Goal: Task Accomplishment & Management: Use online tool/utility

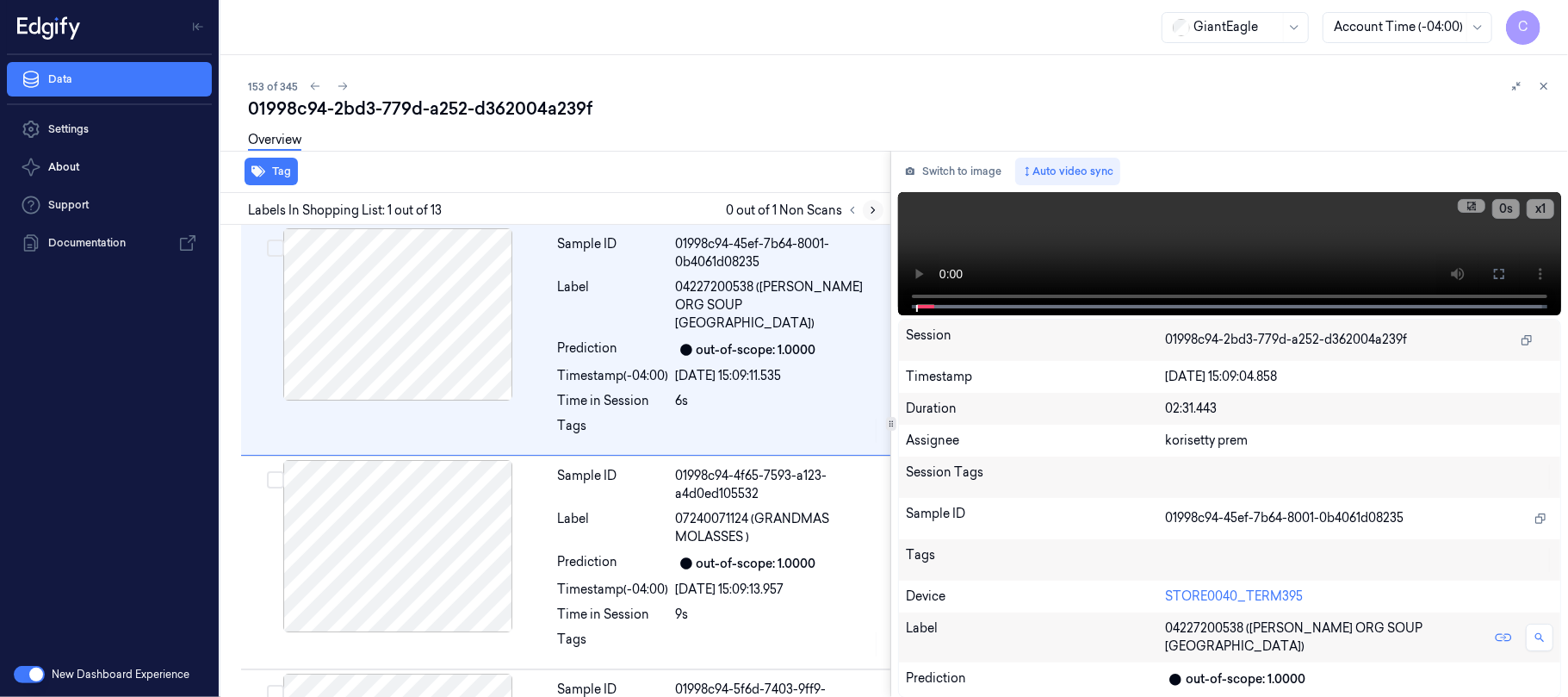
click at [868, 208] on icon at bounding box center [872, 210] width 12 height 12
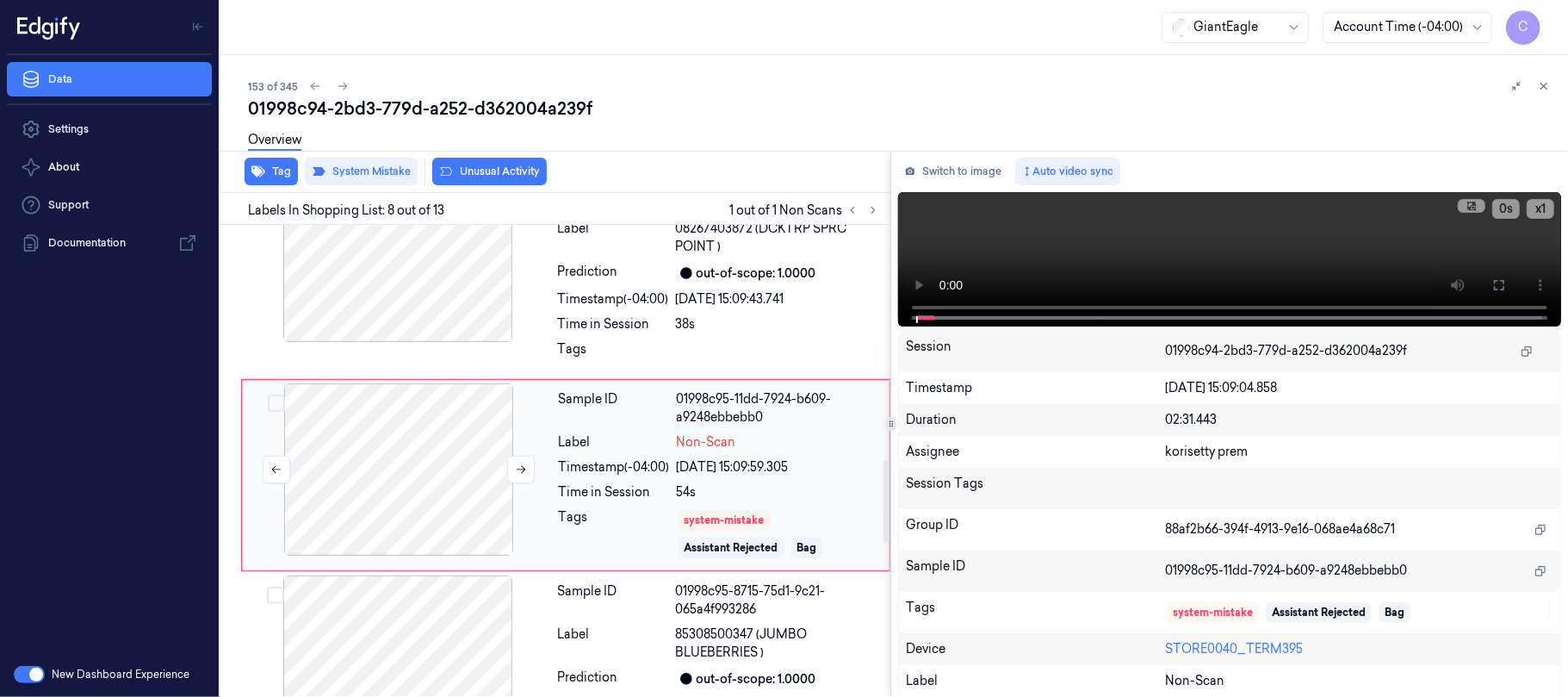
scroll to position [1341, 0]
click at [528, 455] on button at bounding box center [521, 469] width 28 height 28
click at [525, 462] on icon at bounding box center [520, 468] width 12 height 12
click at [524, 462] on icon at bounding box center [520, 468] width 12 height 12
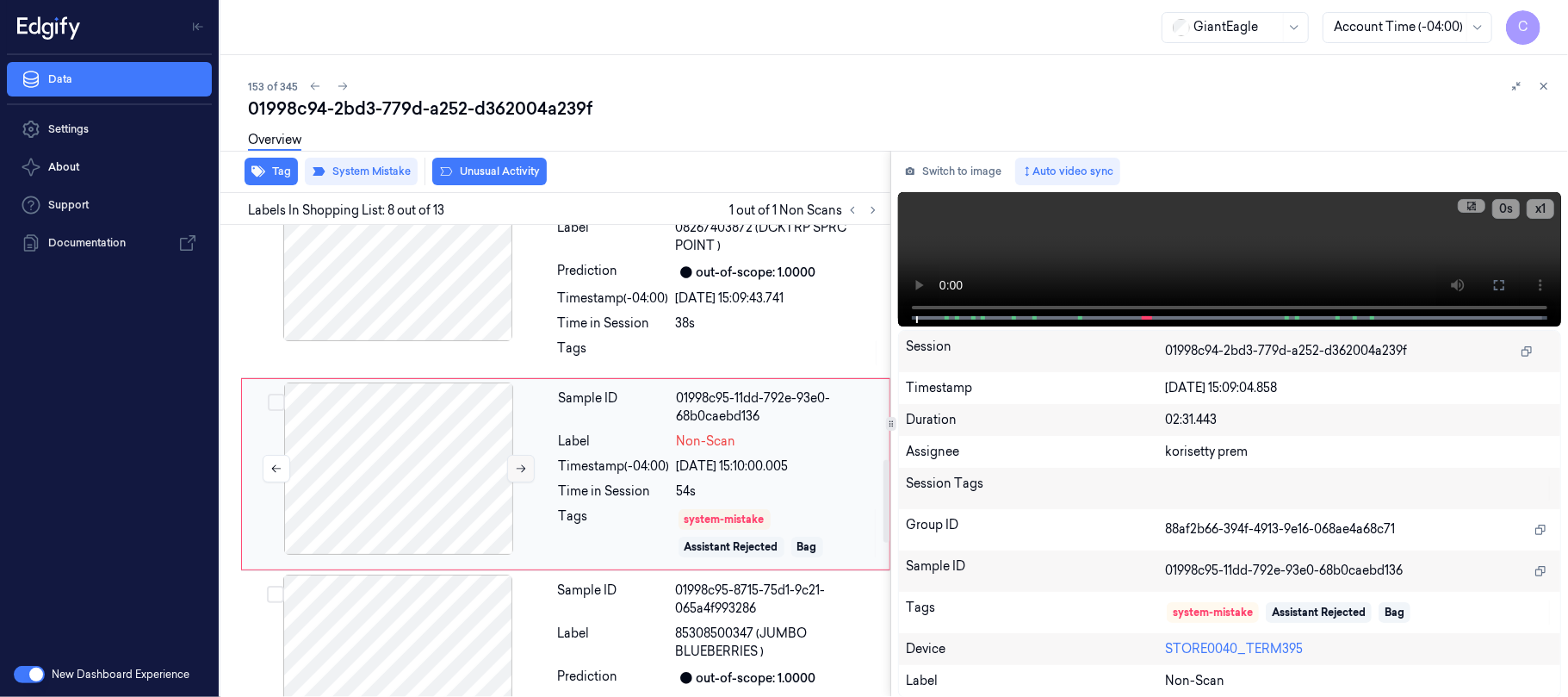
click at [524, 462] on icon at bounding box center [520, 468] width 12 height 12
click at [451, 313] on div at bounding box center [398, 255] width 307 height 172
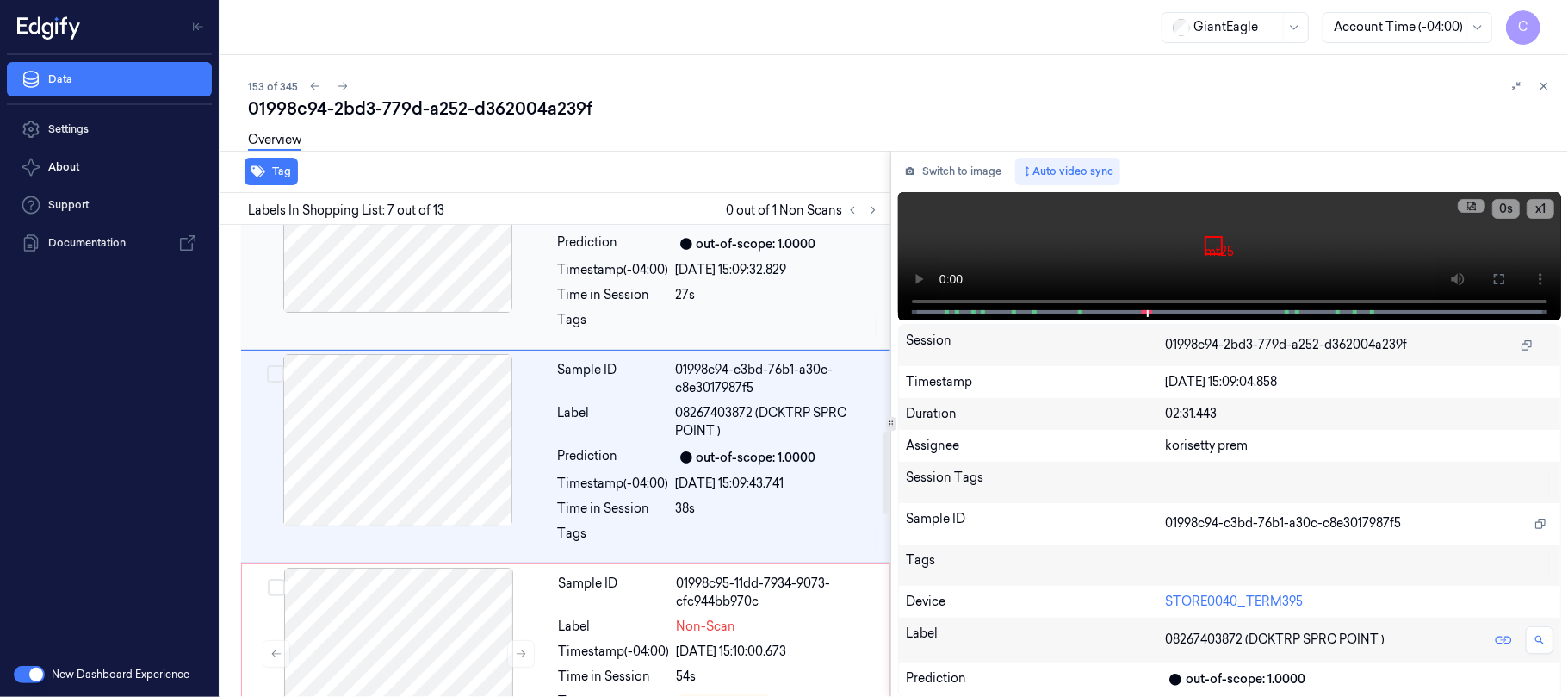
scroll to position [1137, 0]
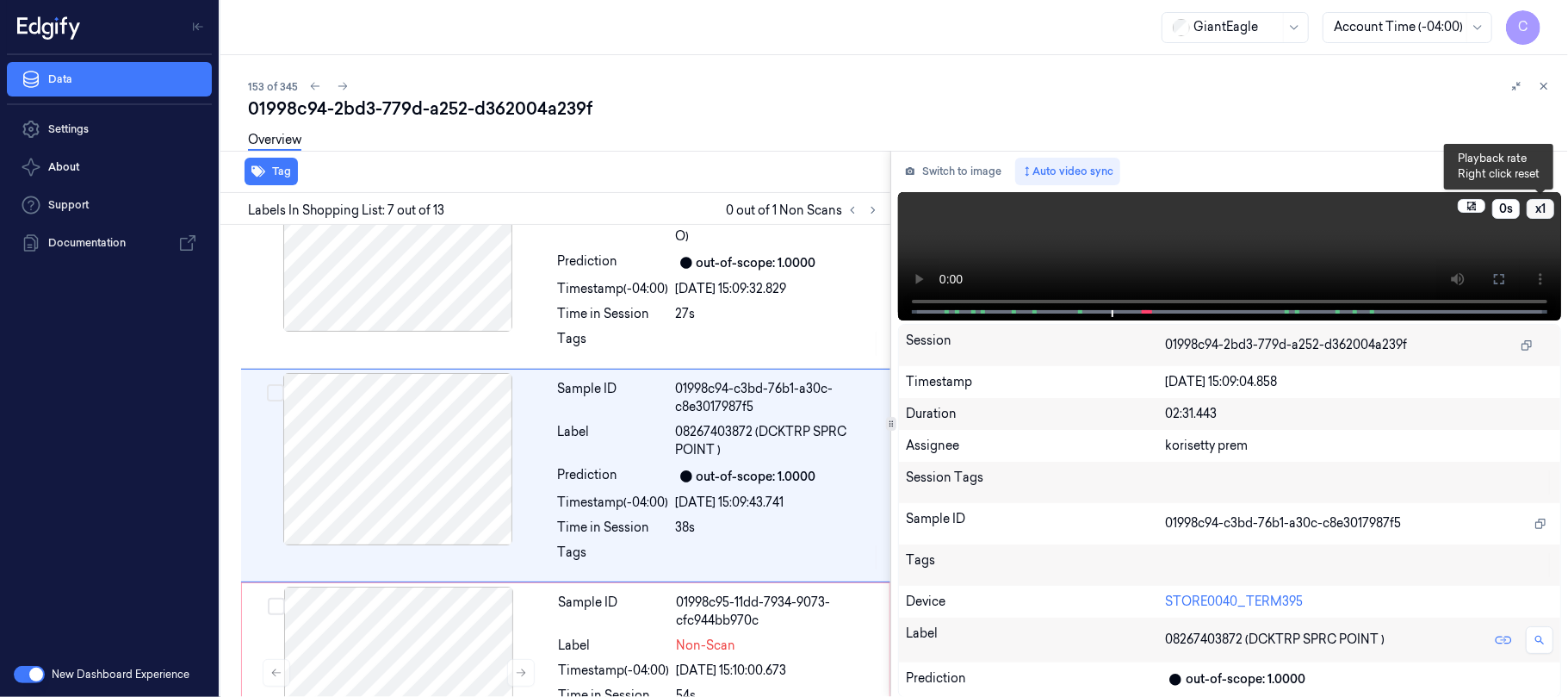
click at [1544, 211] on button "x 1" at bounding box center [1540, 208] width 28 height 19
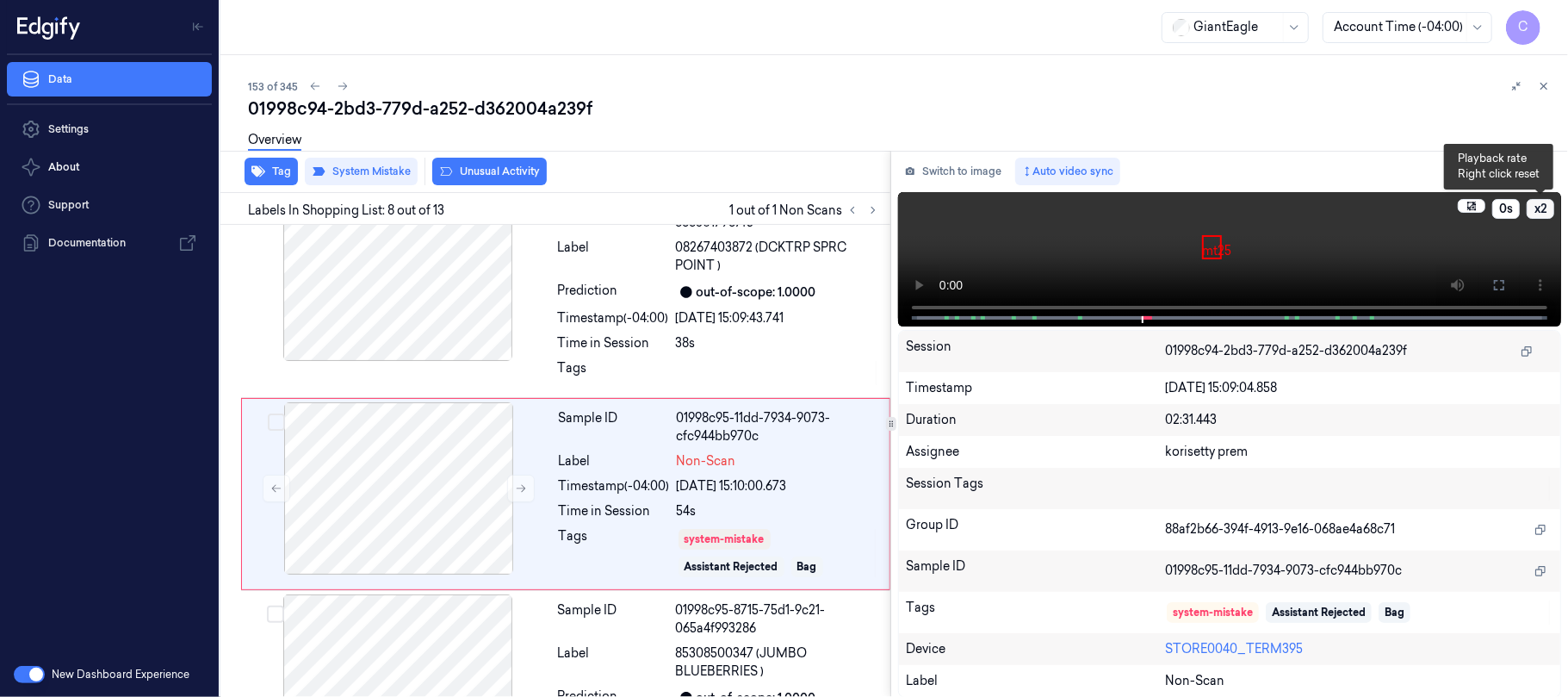
scroll to position [1341, 0]
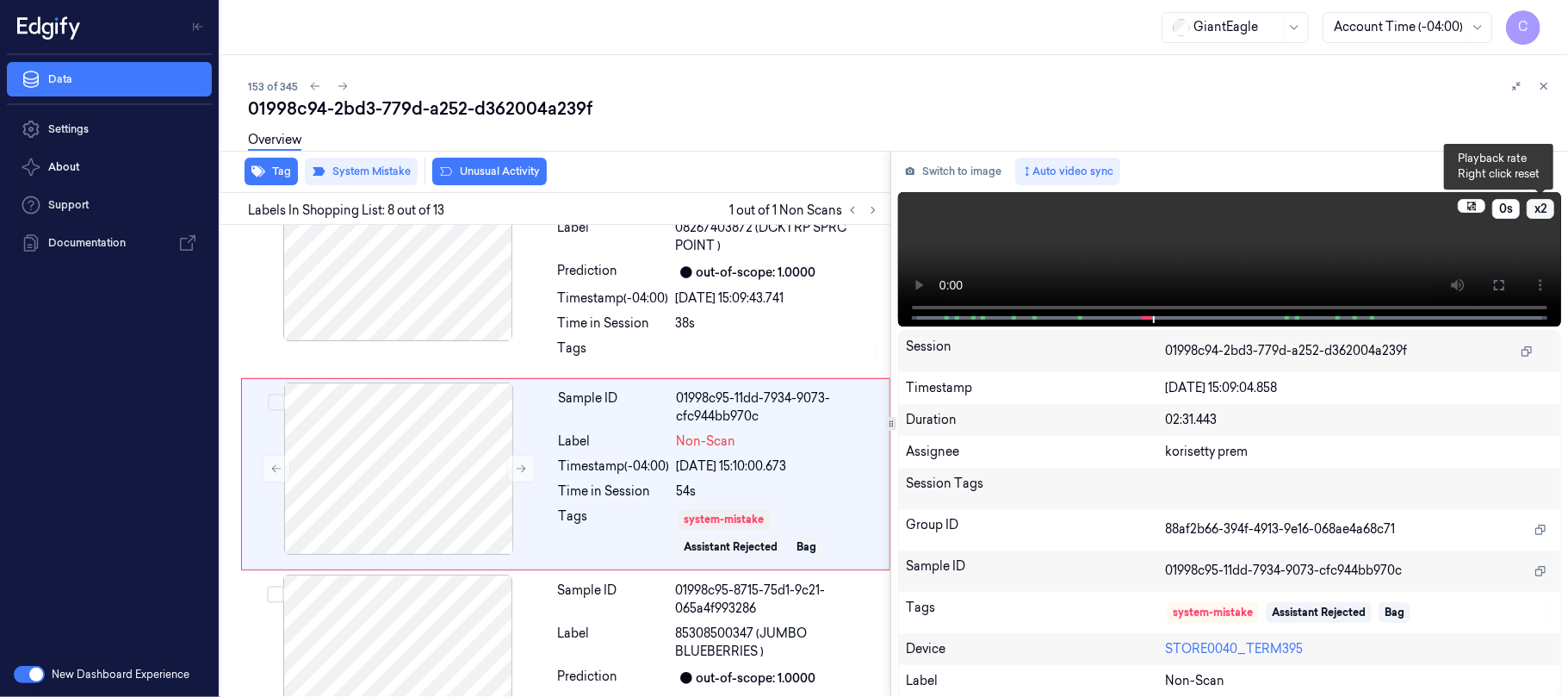
click at [1544, 211] on button "x 2" at bounding box center [1540, 208] width 28 height 19
click at [1544, 211] on button "x 4" at bounding box center [1540, 208] width 28 height 19
click at [435, 289] on div at bounding box center [398, 255] width 307 height 172
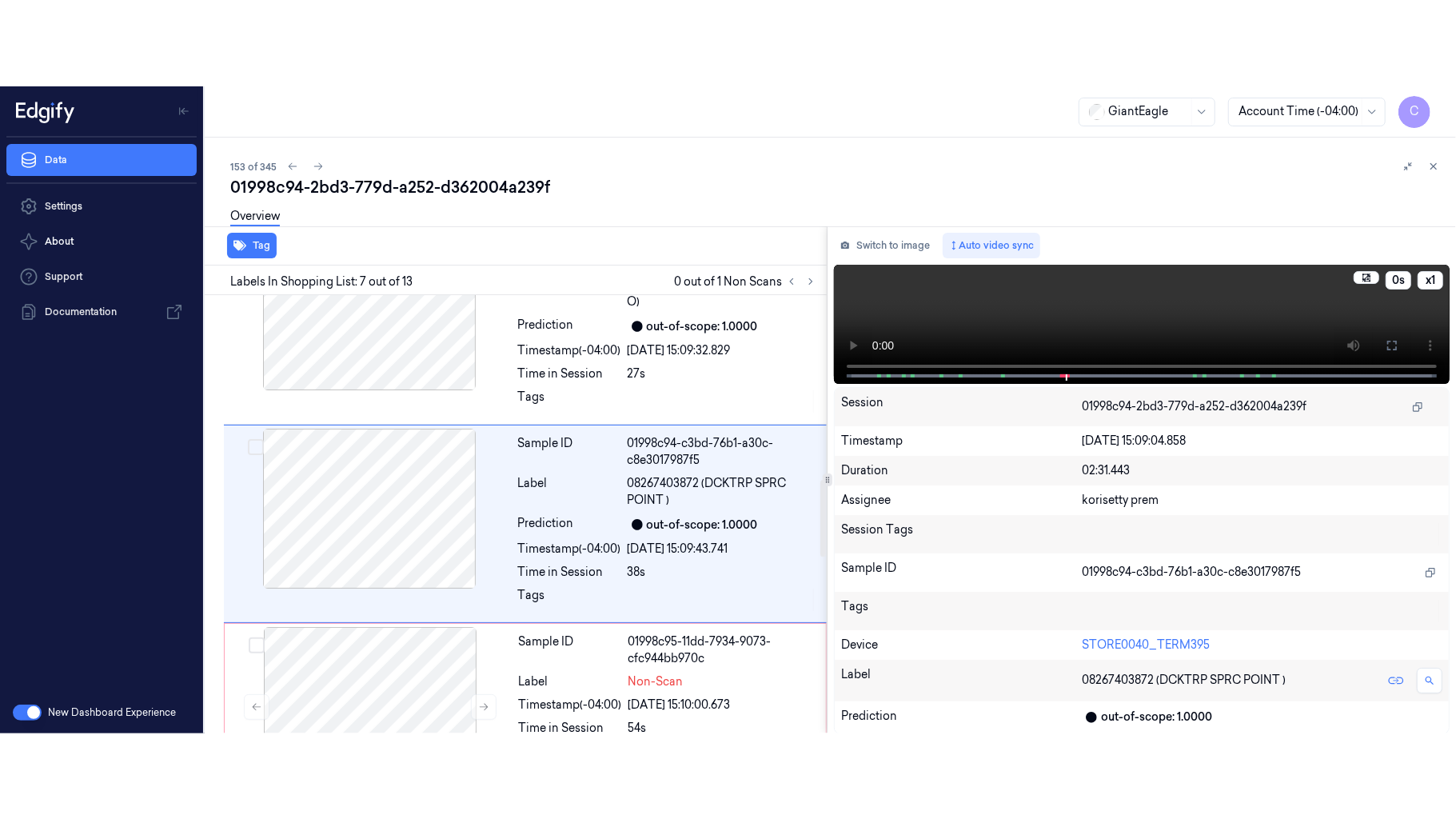
scroll to position [1056, 0]
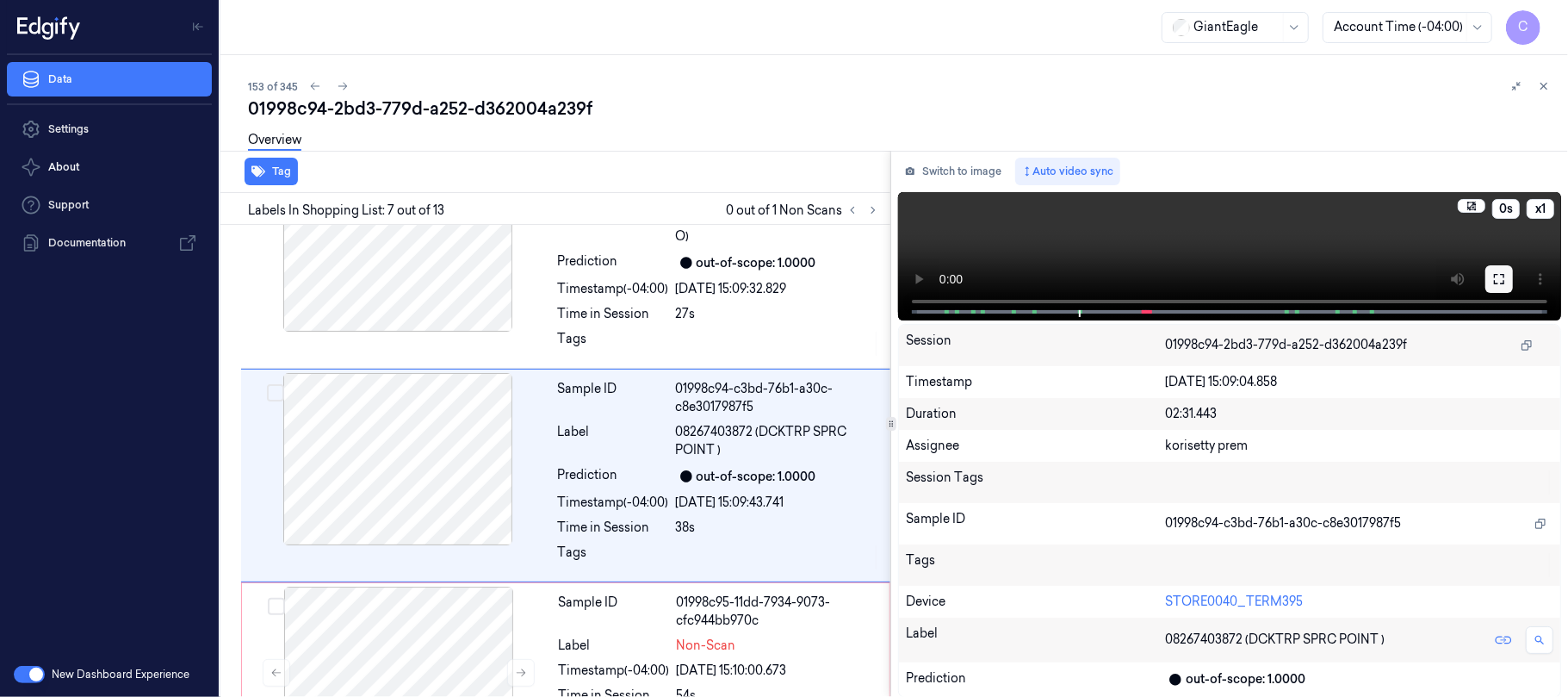
click at [1509, 276] on button at bounding box center [1499, 279] width 28 height 28
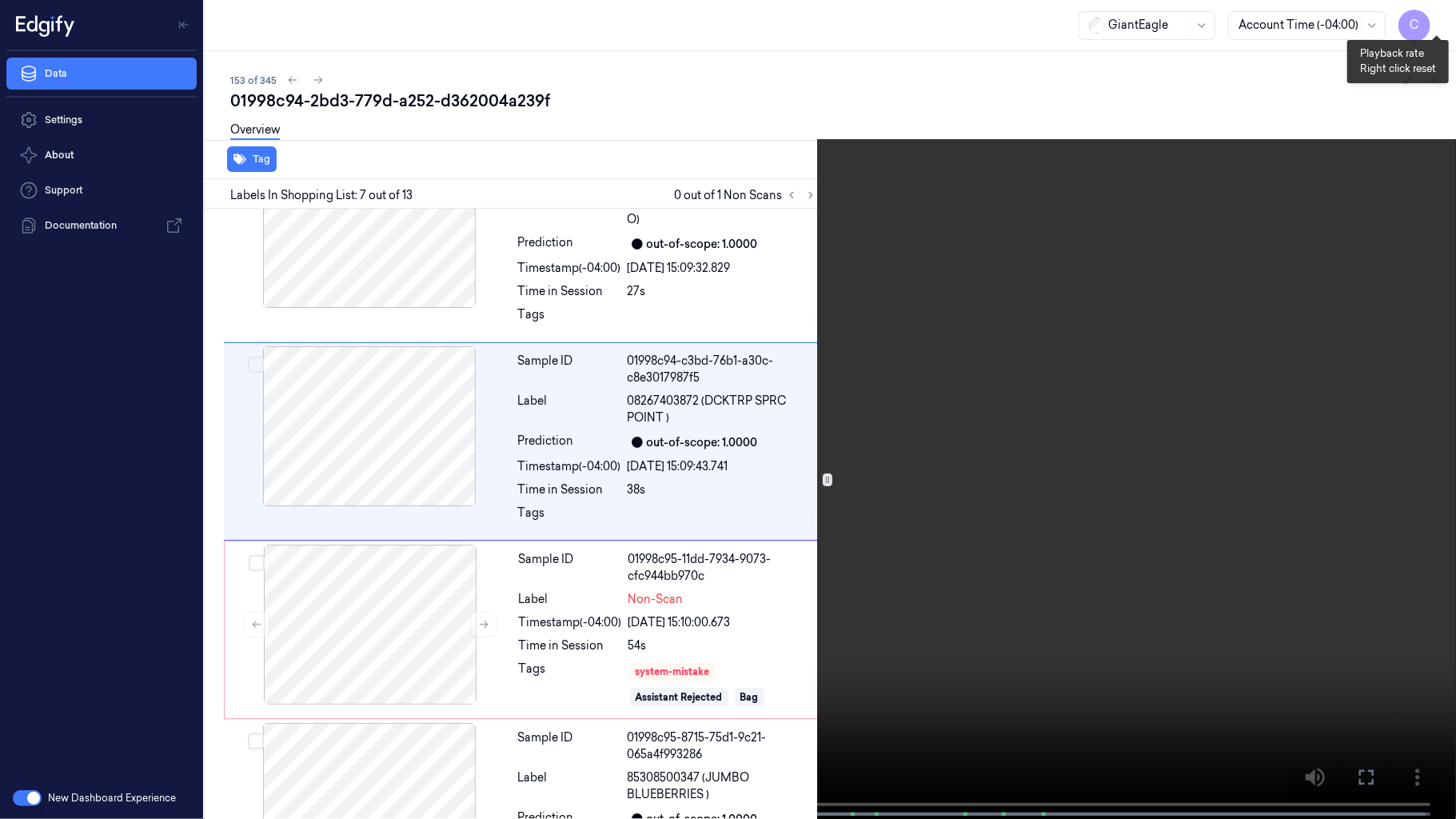
click at [1436, 13] on button "x 1" at bounding box center [1437, 19] width 26 height 26
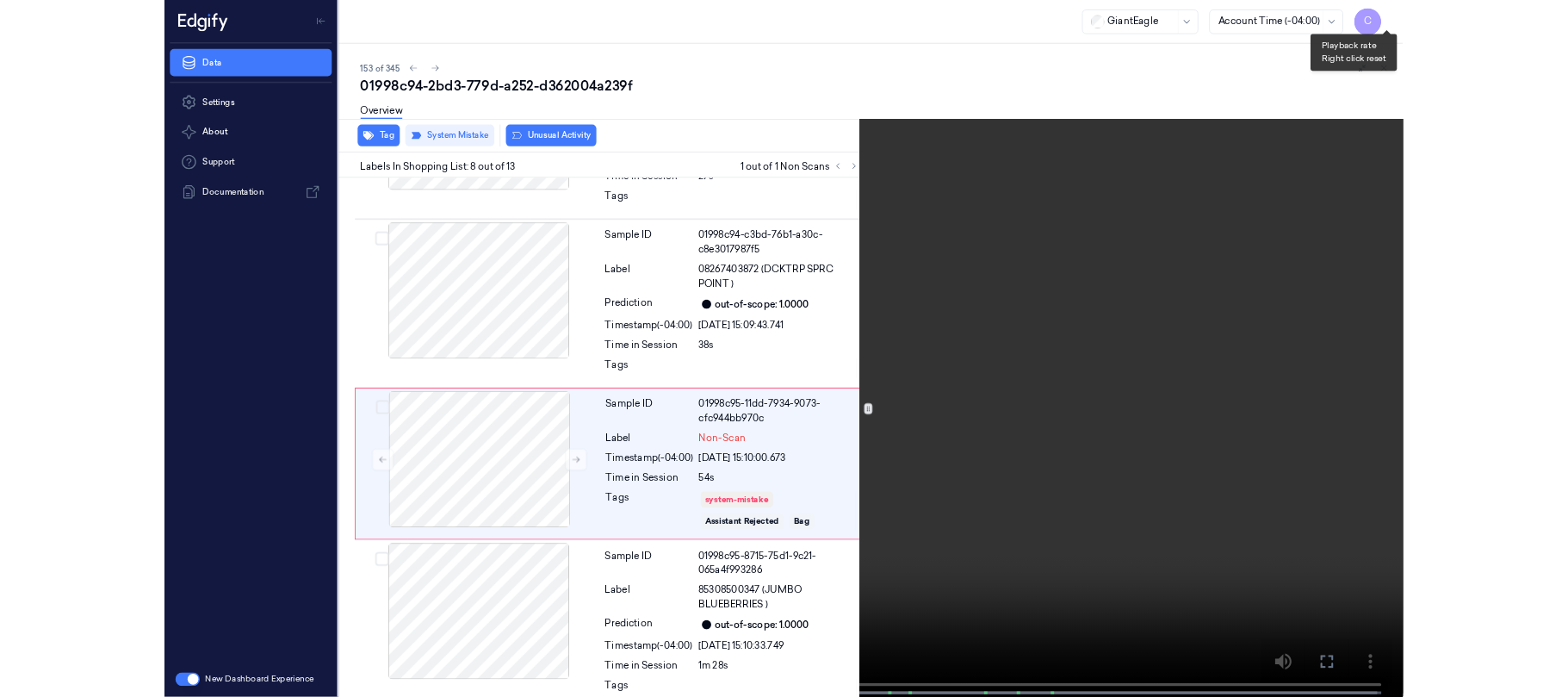
scroll to position [1248, 0]
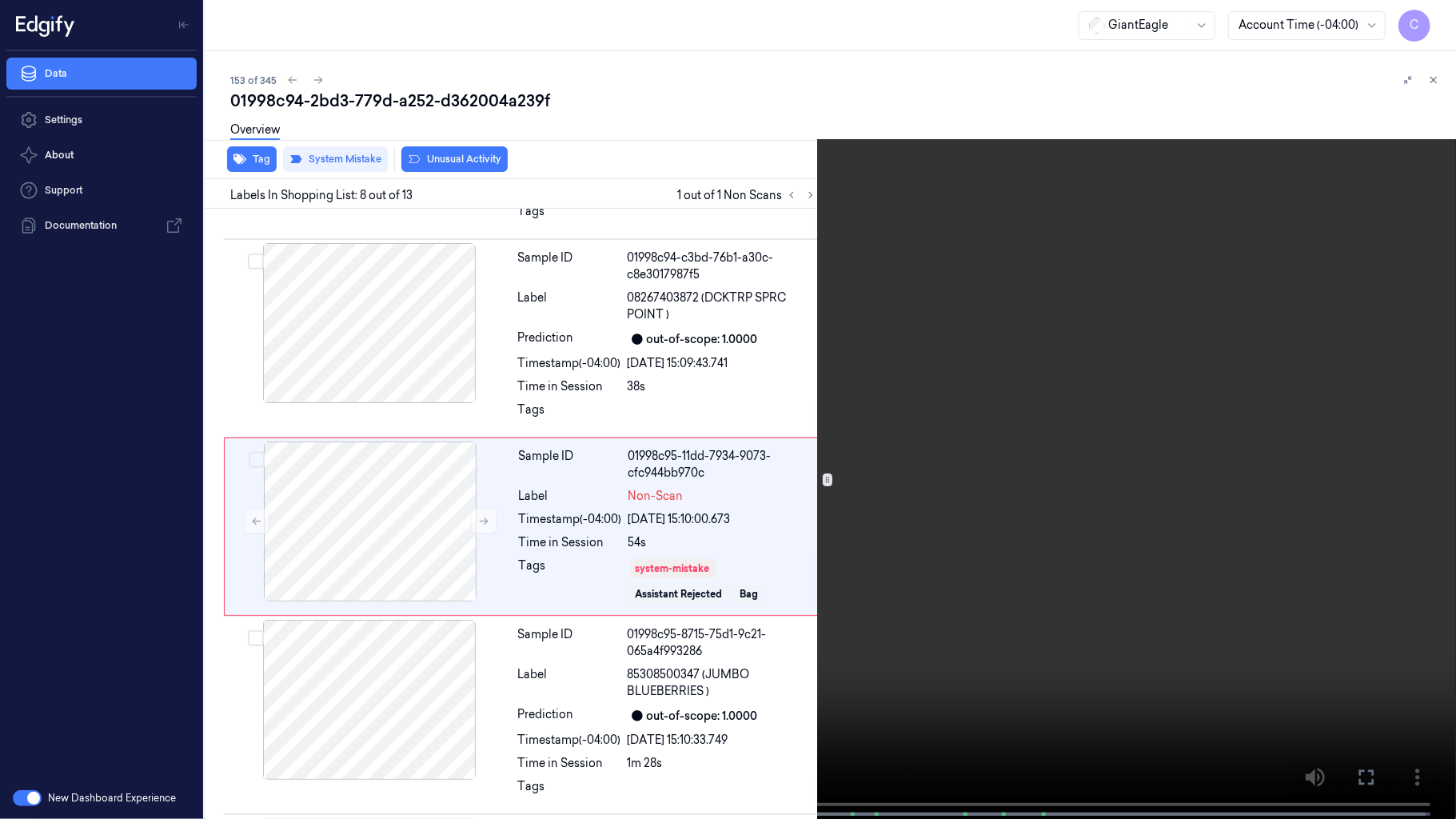
click at [551, 459] on video at bounding box center [728, 411] width 1456 height 822
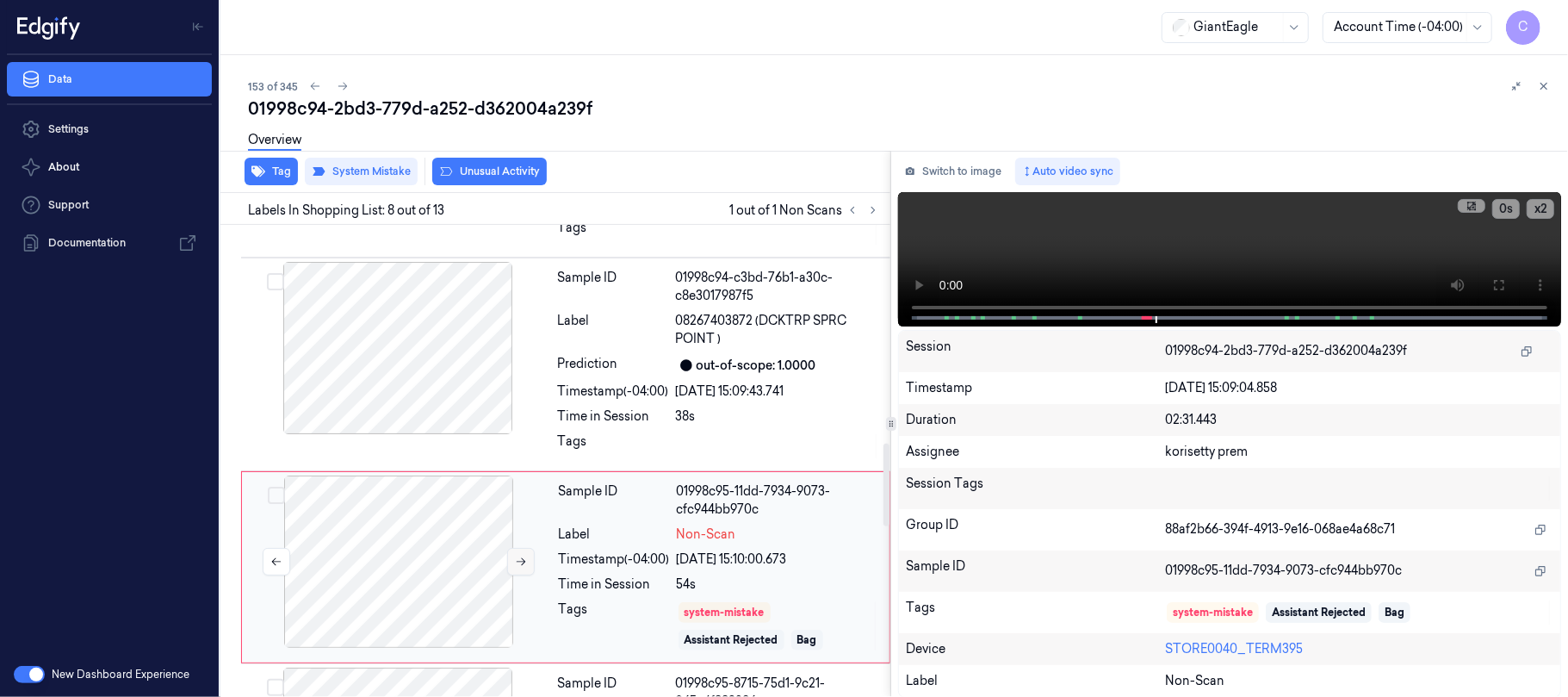
click at [517, 556] on icon at bounding box center [520, 561] width 12 height 12
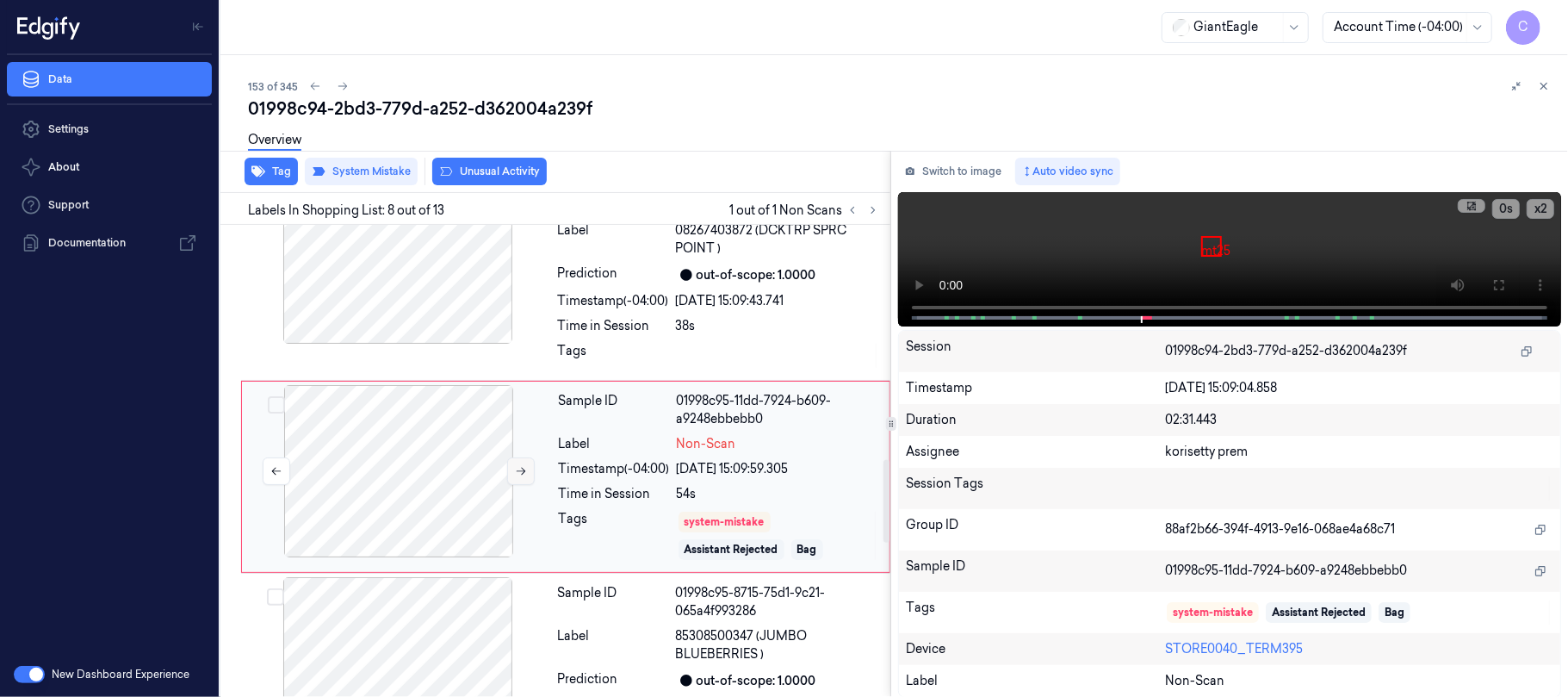
scroll to position [1341, 0]
click at [517, 461] on button at bounding box center [521, 469] width 28 height 28
